Goal: Information Seeking & Learning: Check status

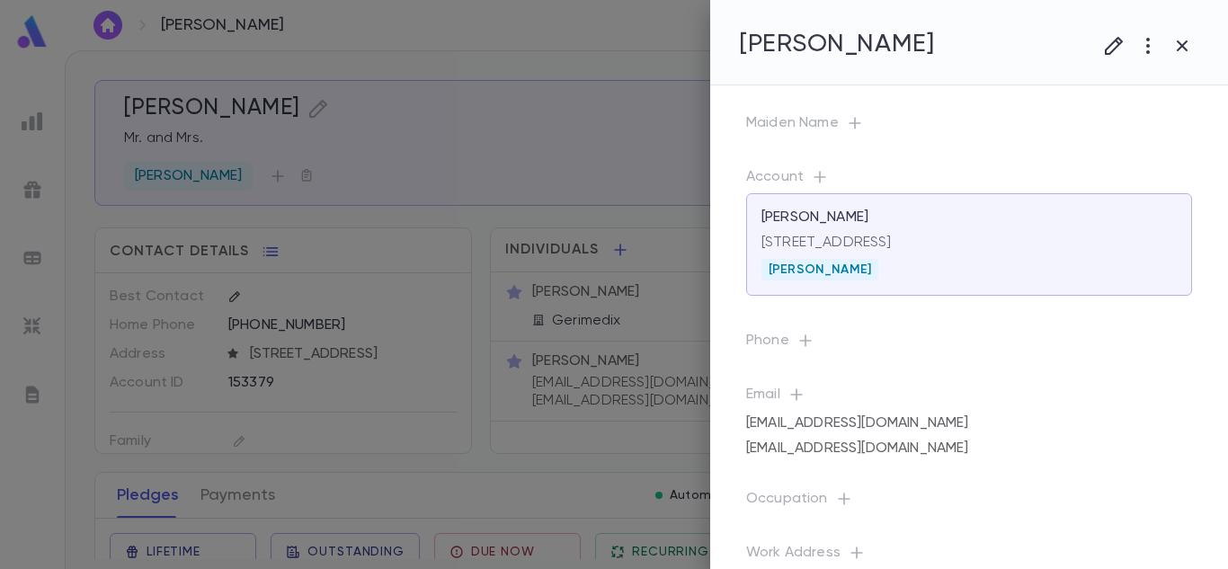
click at [618, 104] on div at bounding box center [614, 284] width 1228 height 569
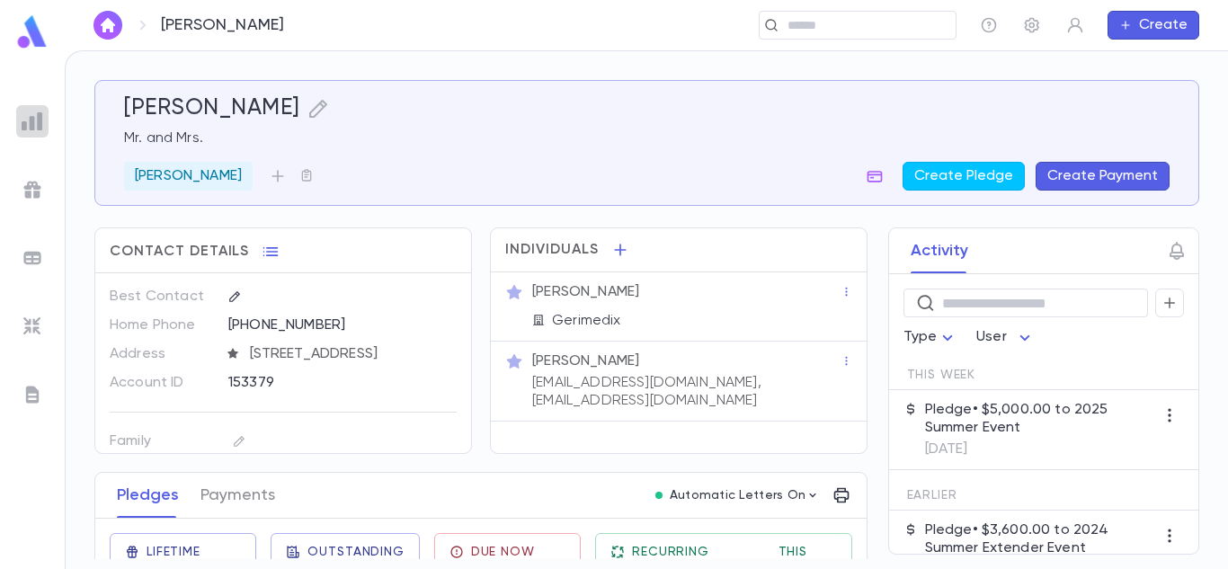
click at [36, 128] on img at bounding box center [33, 122] width 22 height 22
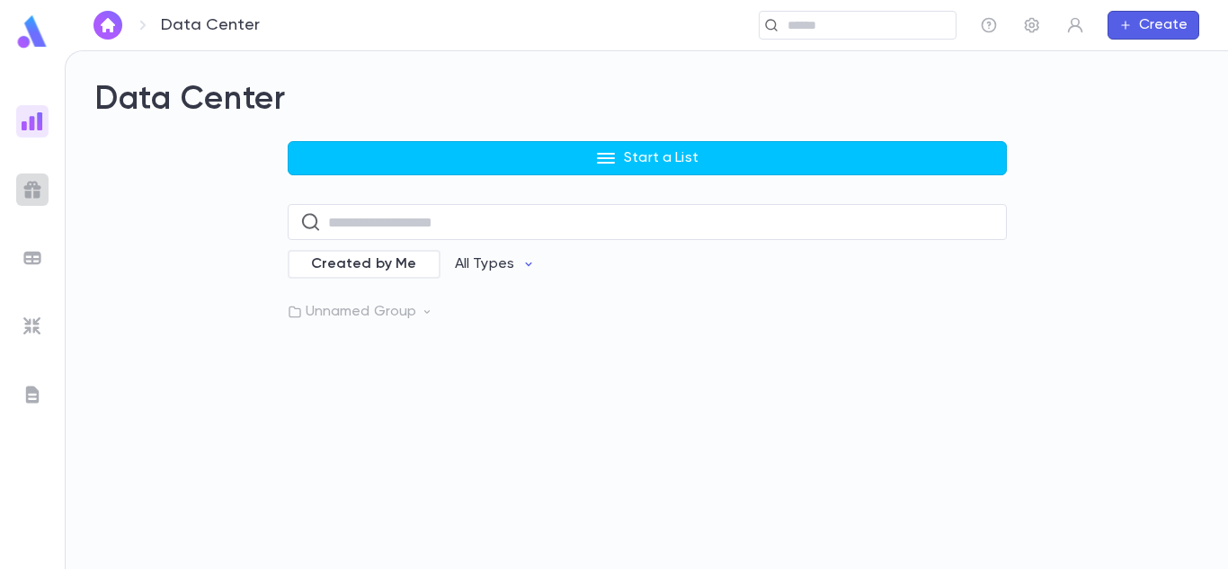
click at [27, 202] on div at bounding box center [32, 189] width 32 height 32
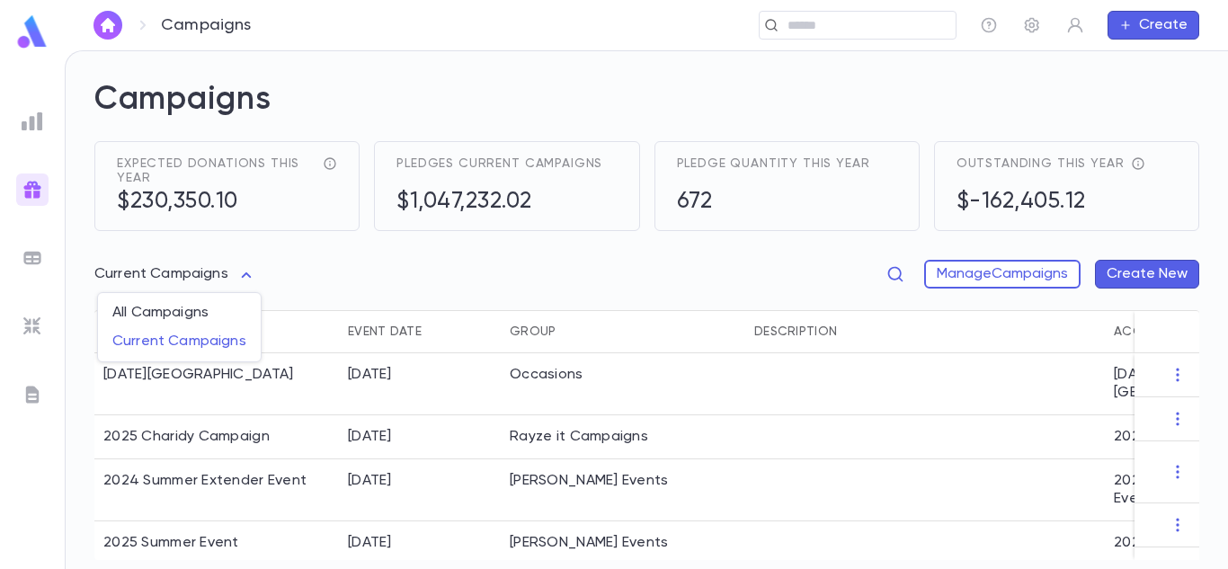
click at [244, 285] on body "Campaigns ​ Create Campaigns Expected donations this year $230,350.10 Pledges c…" at bounding box center [614, 309] width 1228 height 519
click at [197, 307] on span "All Campaigns" at bounding box center [179, 313] width 134 height 18
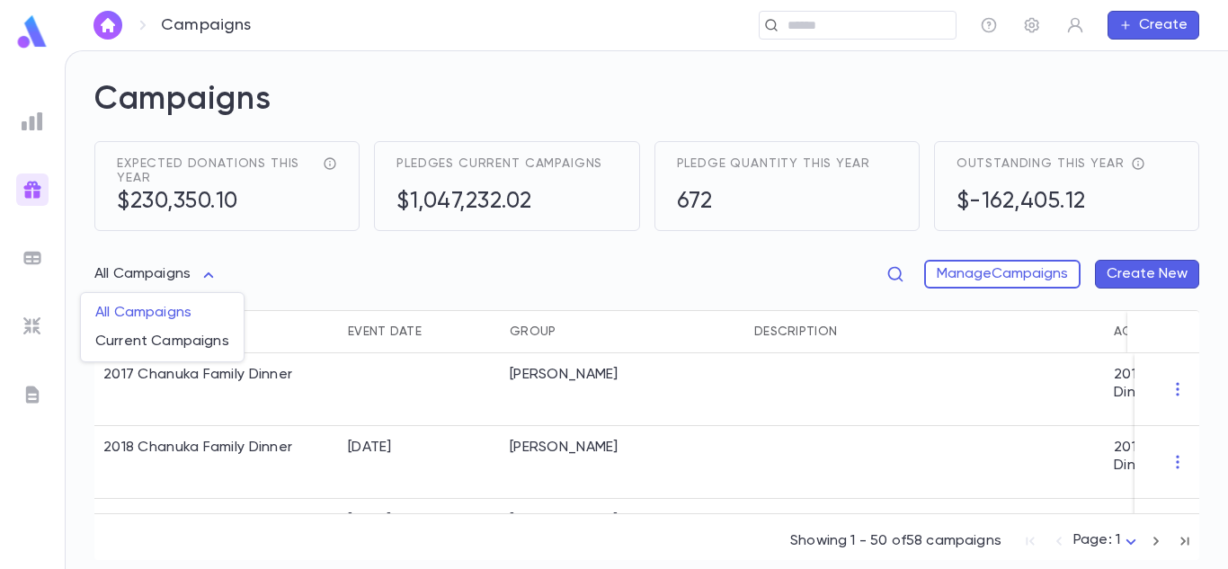
click at [203, 278] on body "Campaigns ​ Create Campaigns Expected donations this year $230,350.10 Pledges c…" at bounding box center [614, 309] width 1228 height 519
click at [173, 338] on span "Current Campaigns" at bounding box center [162, 342] width 134 height 18
type input "****"
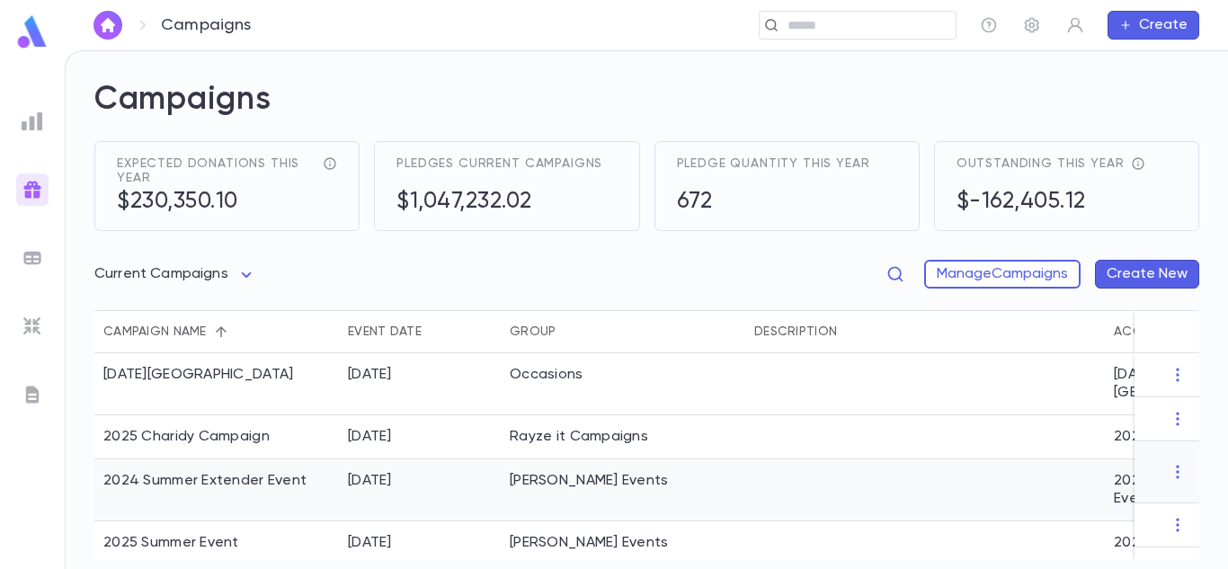
click at [219, 472] on div "2024 Summer Extender Event" at bounding box center [204, 481] width 203 height 18
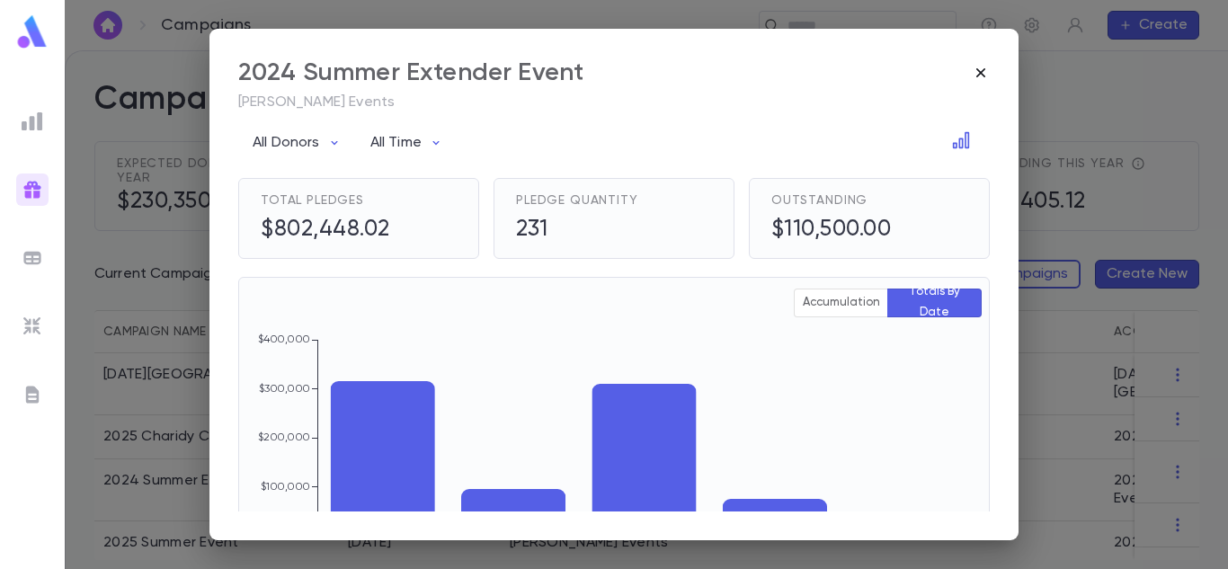
click at [982, 78] on icon "button" at bounding box center [981, 73] width 18 height 18
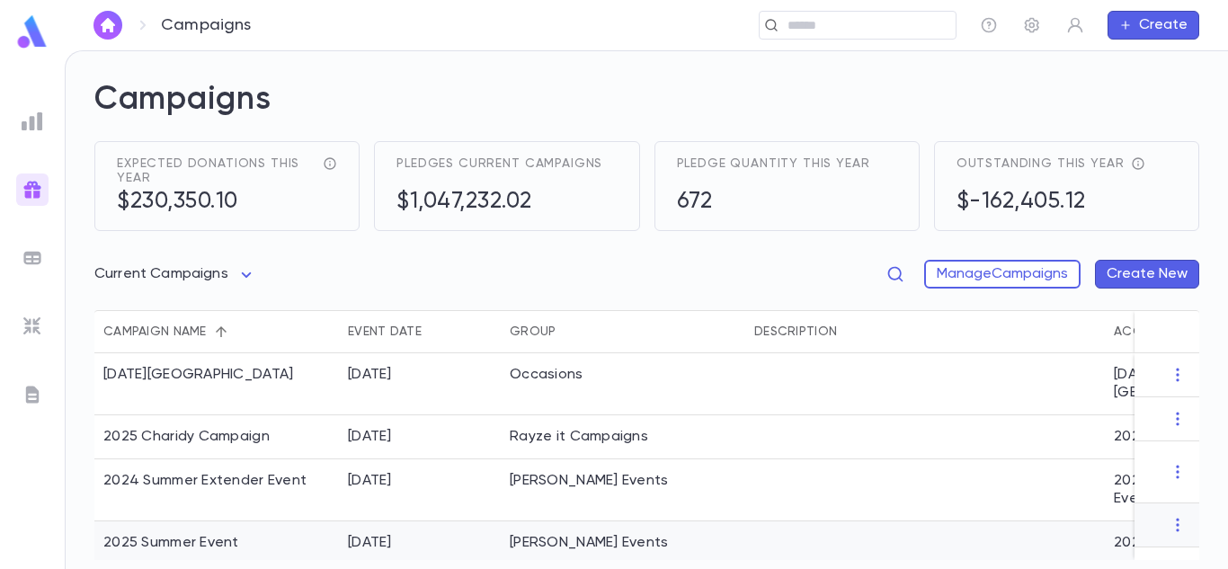
click at [231, 534] on div "2025 Summer Event" at bounding box center [171, 543] width 136 height 18
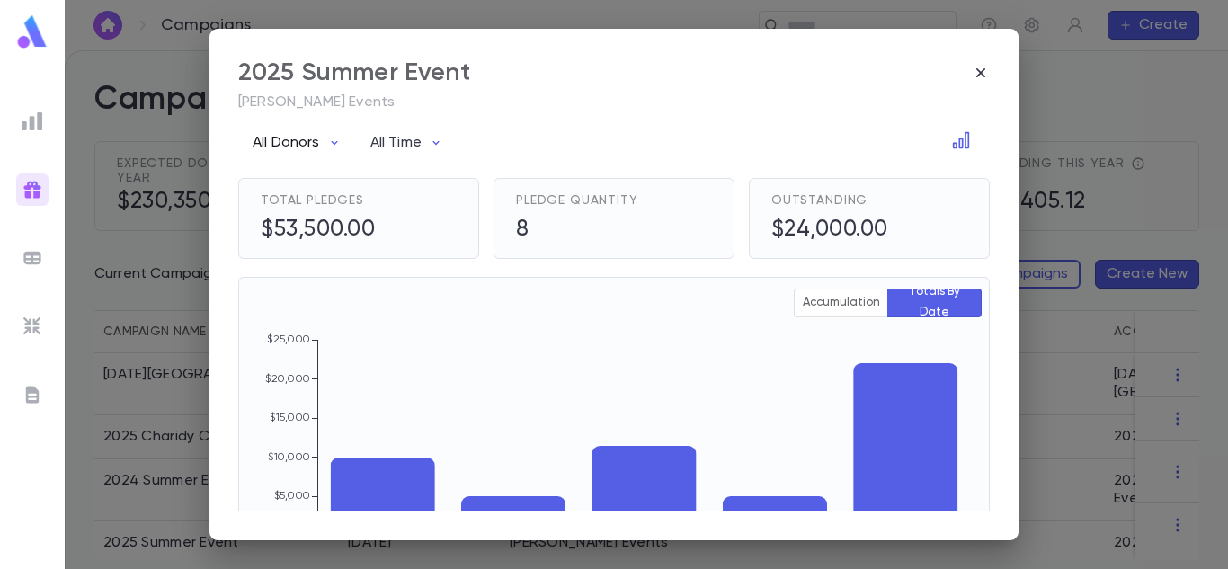
click at [316, 147] on p "All Donors" at bounding box center [286, 143] width 67 height 18
drag, startPoint x: 983, startPoint y: 152, endPoint x: 989, endPoint y: 293, distance: 141.3
click at [989, 293] on div at bounding box center [614, 284] width 1228 height 569
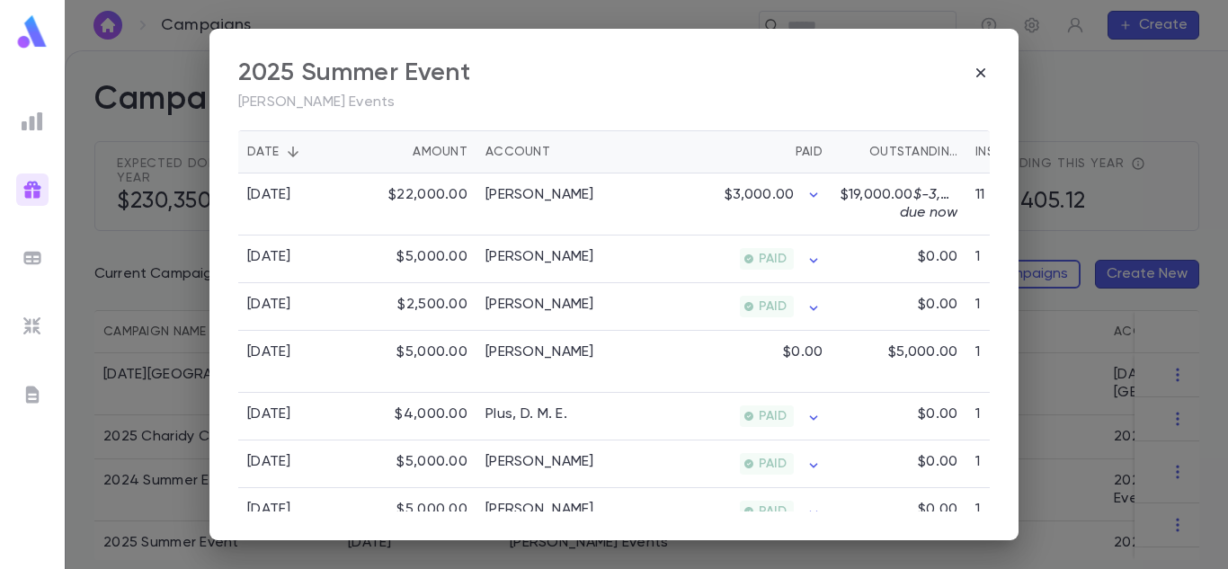
scroll to position [471, 0]
